Goal: Task Accomplishment & Management: Manage account settings

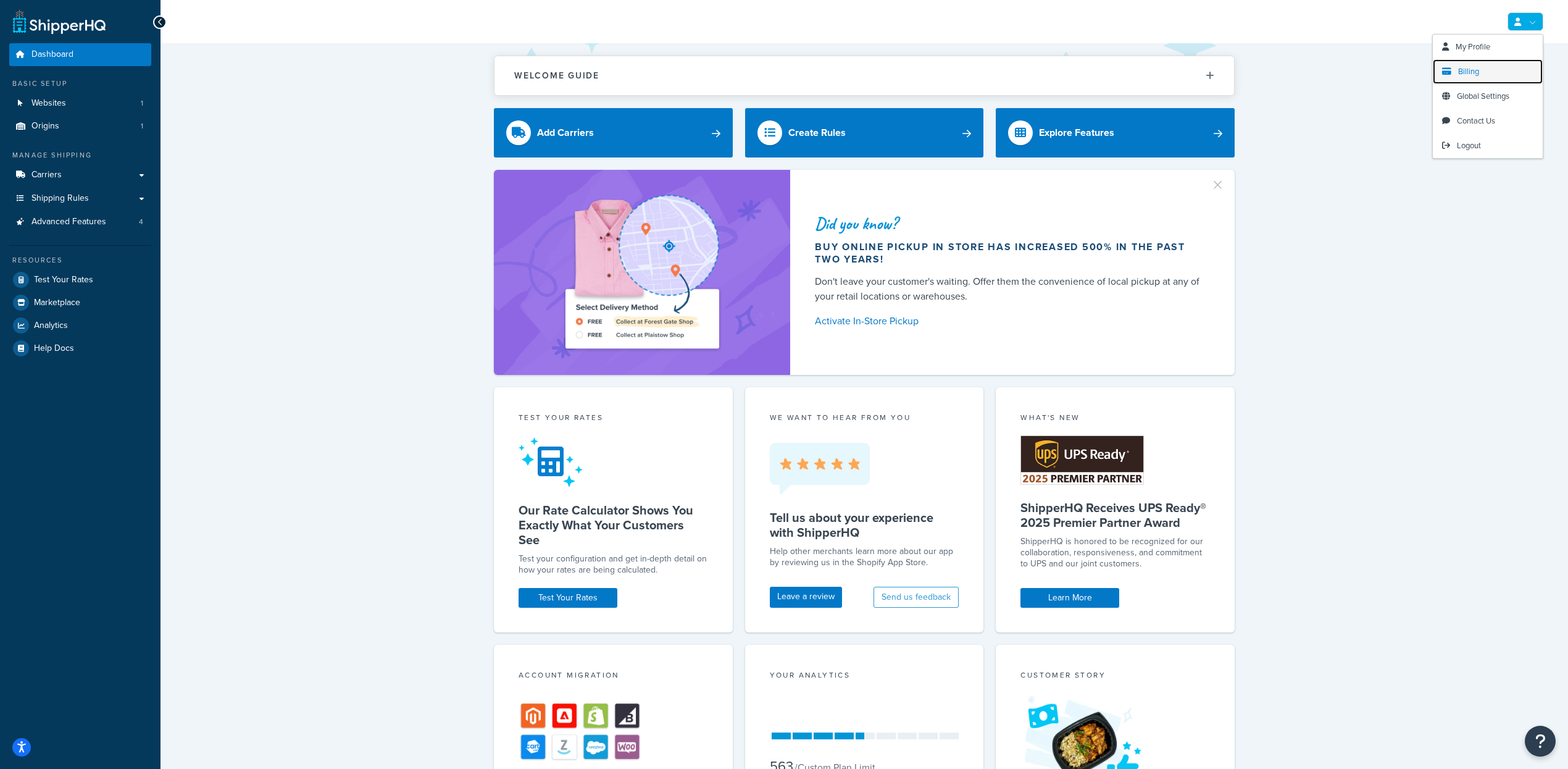
click at [1485, 79] on link "Billing" at bounding box center [1487, 71] width 110 height 25
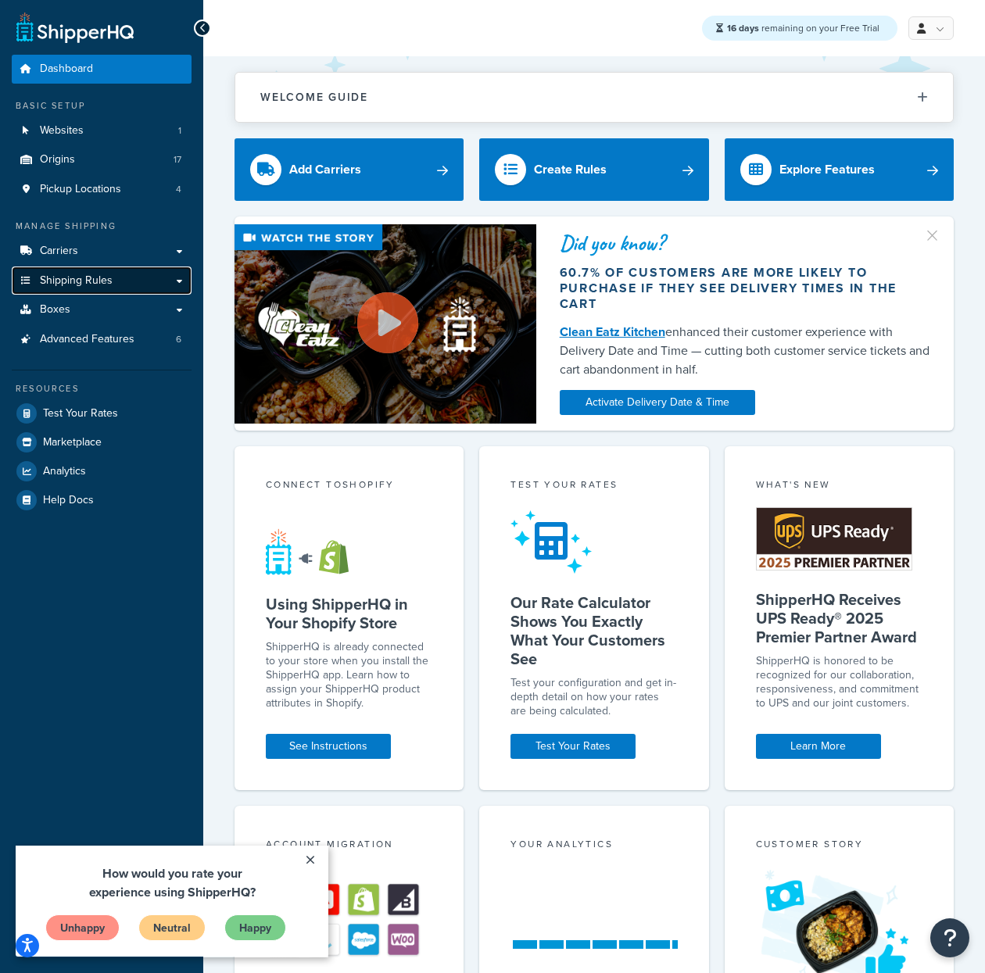
click at [102, 280] on span "Shipping Rules" at bounding box center [76, 280] width 73 height 13
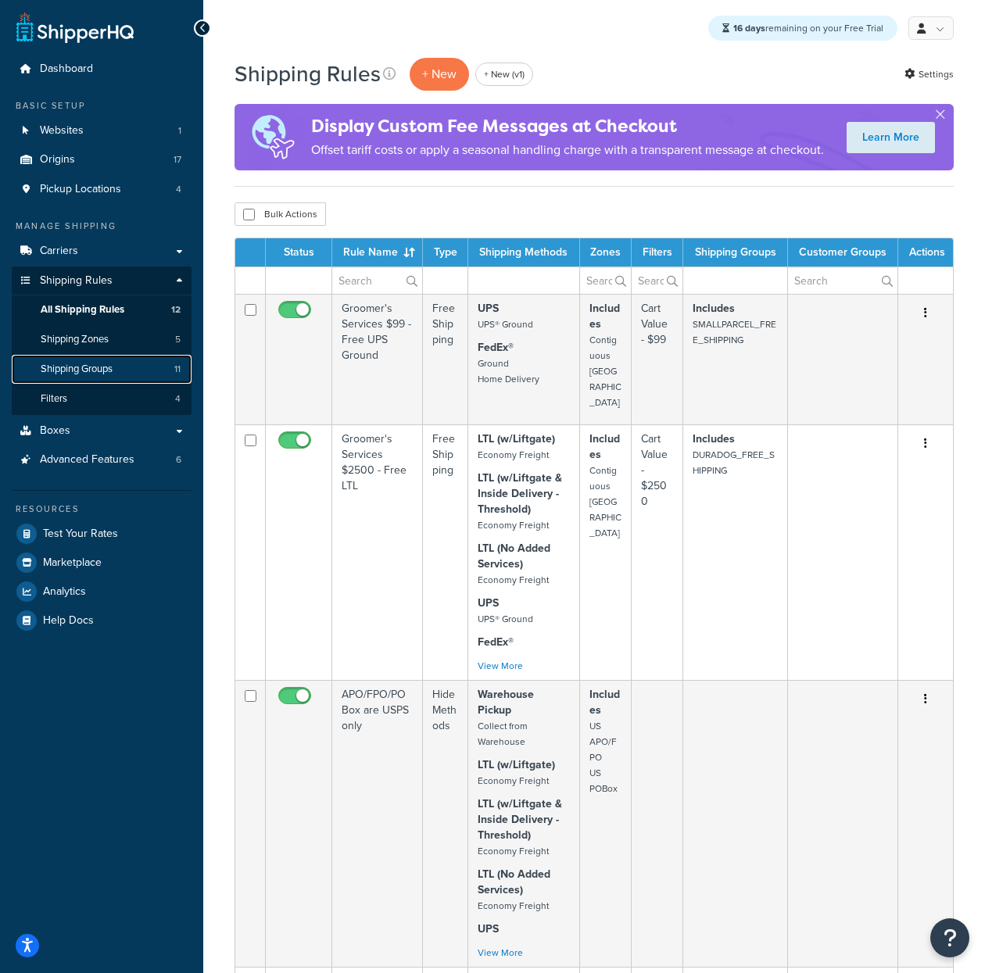
click at [123, 368] on link "Shipping Groups 11" at bounding box center [102, 369] width 180 height 29
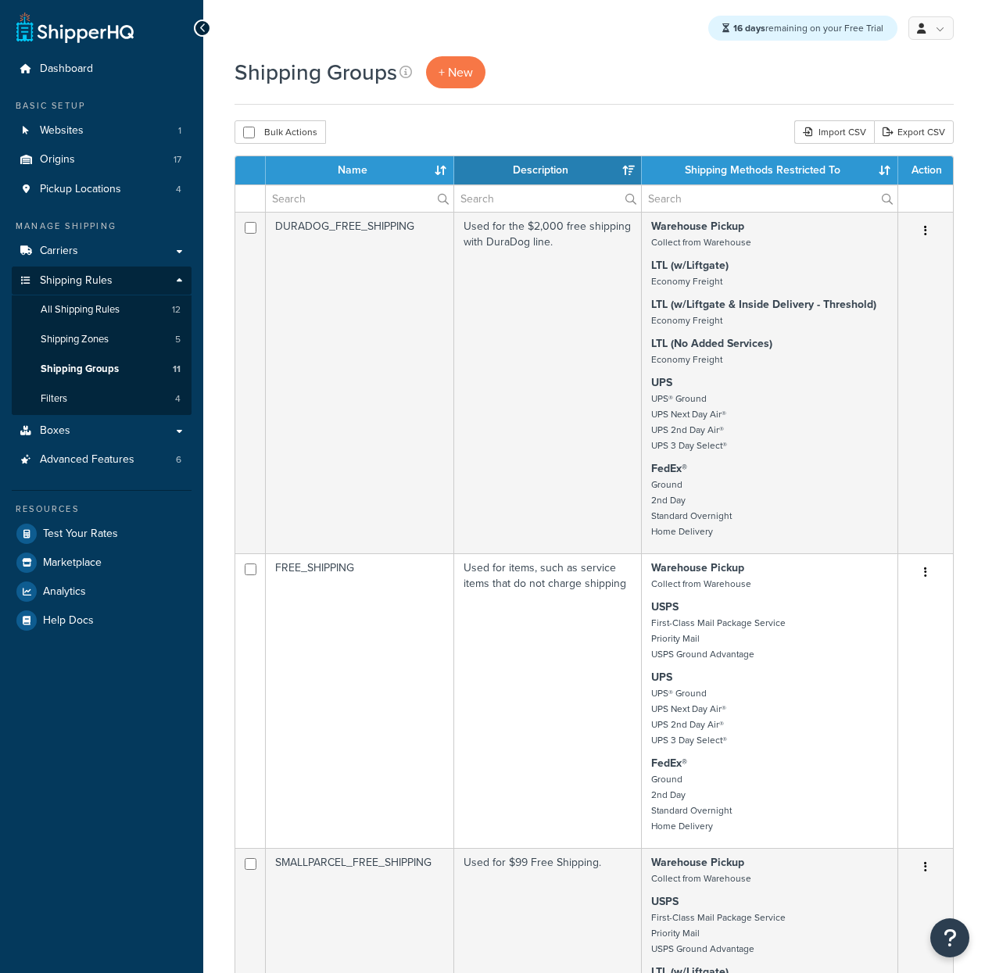
select select "15"
click at [108, 398] on link "Filters 4" at bounding box center [102, 399] width 180 height 29
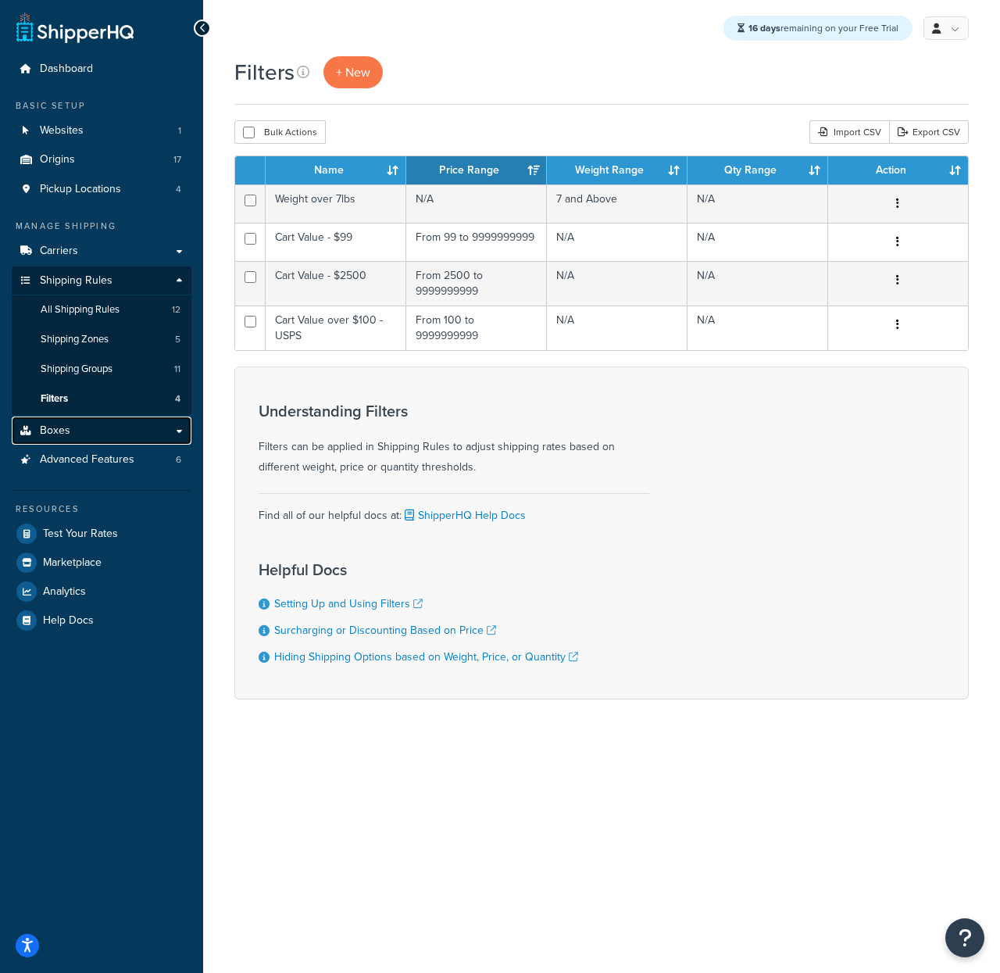
click at [81, 428] on link "Boxes" at bounding box center [102, 431] width 180 height 29
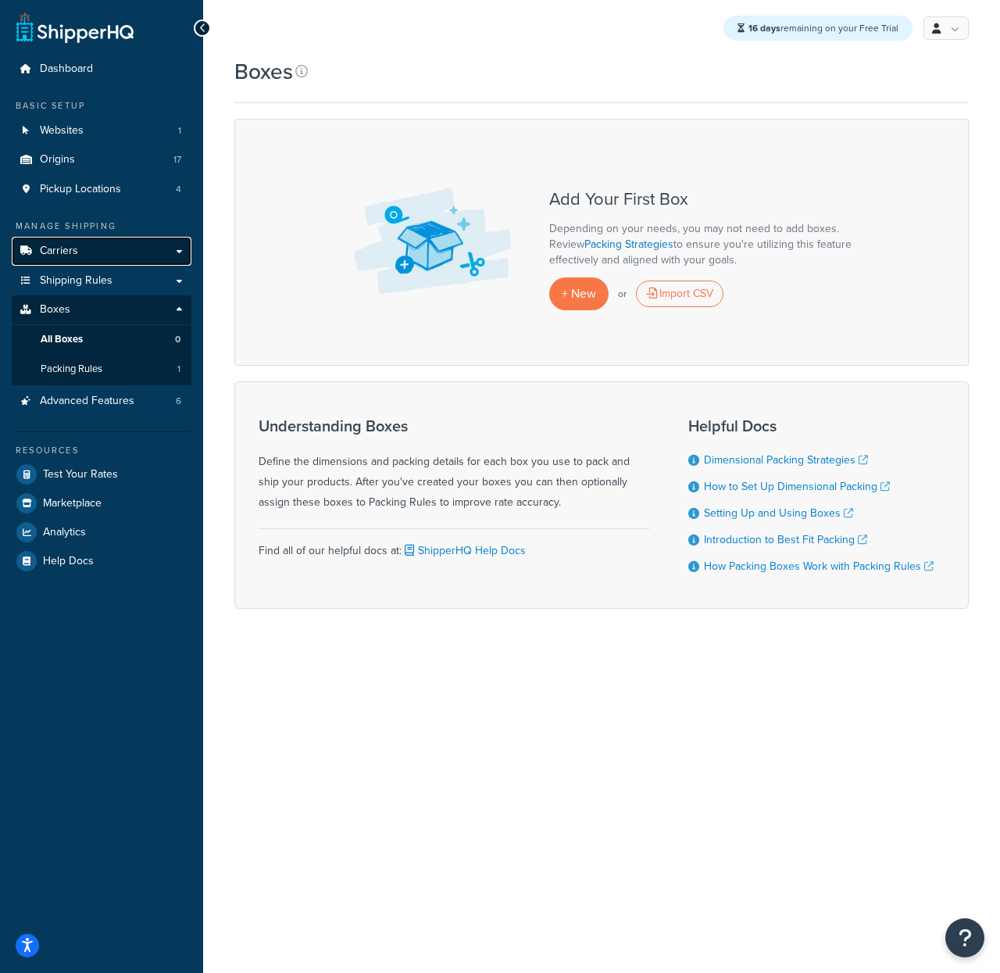
click at [107, 249] on link "Carriers" at bounding box center [102, 251] width 180 height 29
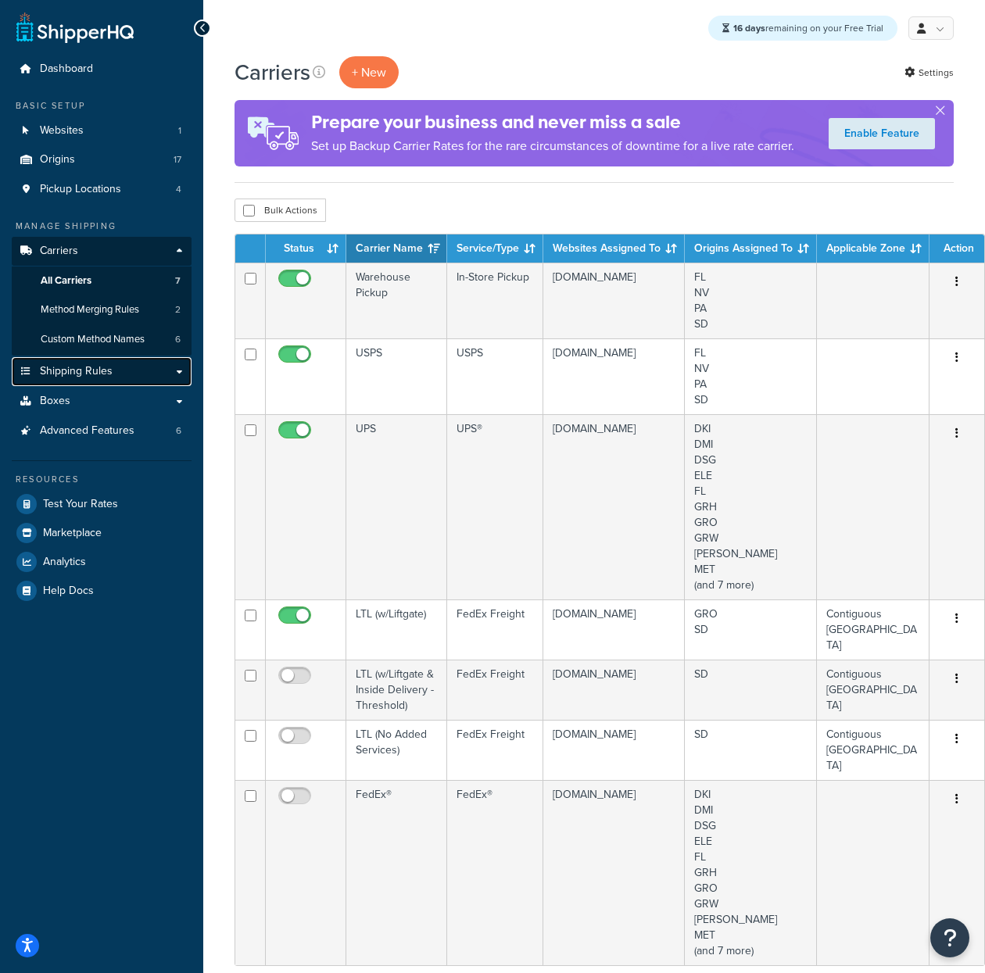
click at [94, 376] on span "Shipping Rules" at bounding box center [76, 371] width 73 height 13
